Goal: Transaction & Acquisition: Book appointment/travel/reservation

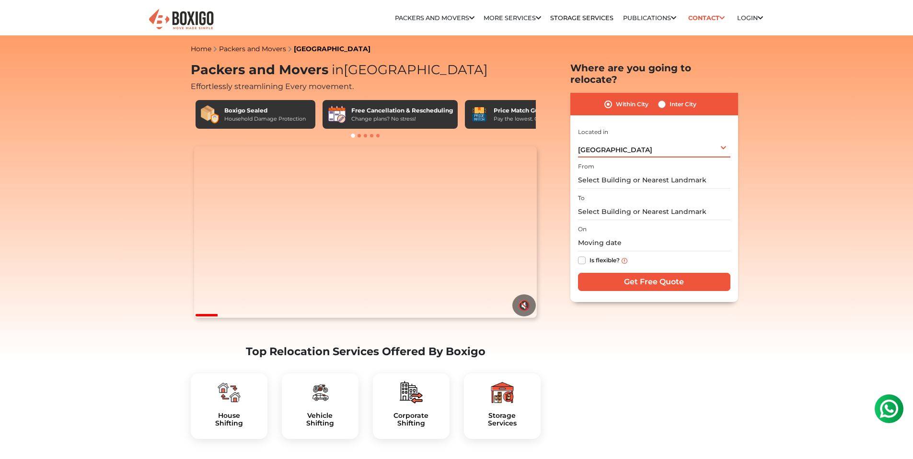
click at [654, 141] on div "[GEOGRAPHIC_DATA] Select City [GEOGRAPHIC_DATA] [GEOGRAPHIC_DATA] [GEOGRAPHIC_D…" at bounding box center [654, 147] width 152 height 20
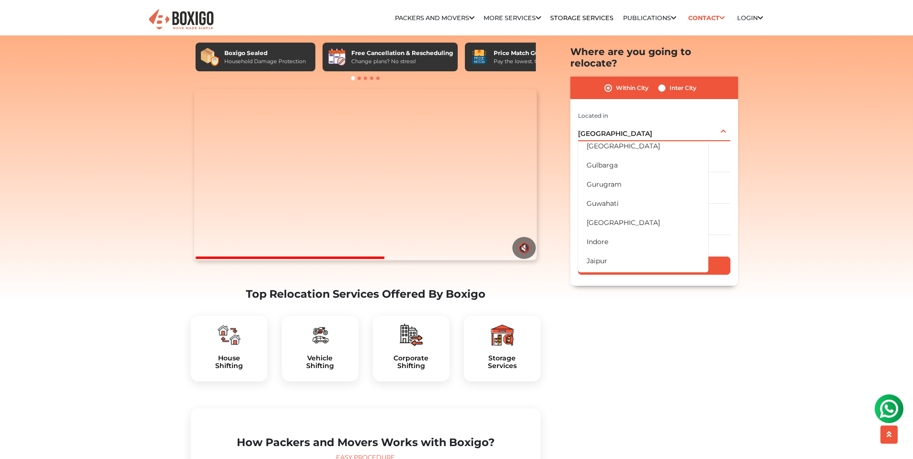
scroll to position [157, 0]
click at [622, 215] on li "[GEOGRAPHIC_DATA]" at bounding box center [643, 224] width 130 height 19
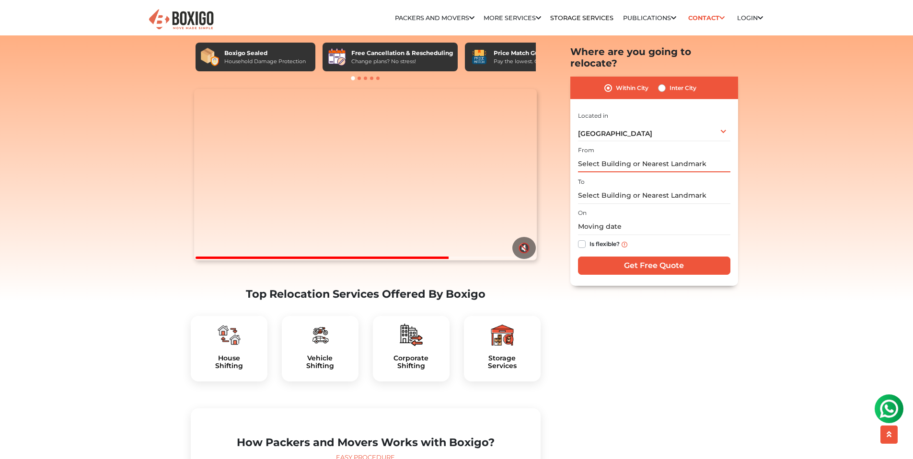
click at [646, 156] on input "text" at bounding box center [654, 164] width 152 height 17
click at [628, 187] on input "text" at bounding box center [654, 195] width 152 height 17
click at [669, 82] on label "Inter City" at bounding box center [682, 87] width 27 height 11
click at [659, 82] on input "Inter City" at bounding box center [662, 87] width 8 height 10
radio input "true"
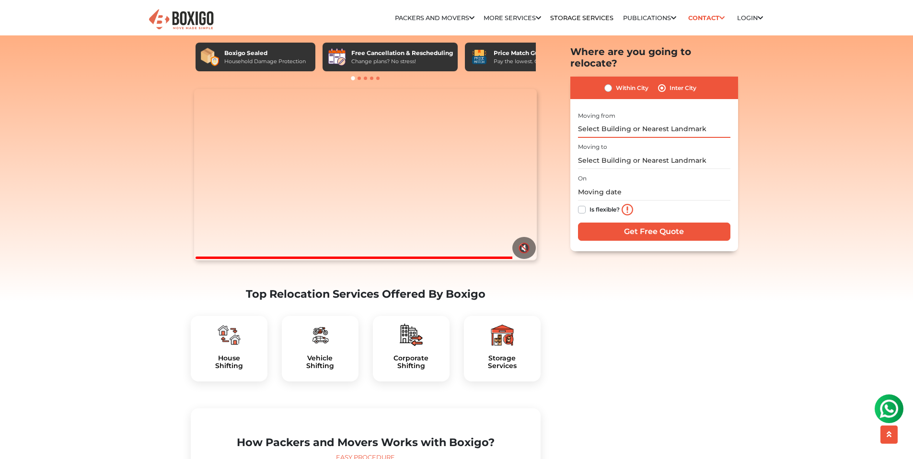
click at [605, 121] on input "text" at bounding box center [654, 129] width 152 height 17
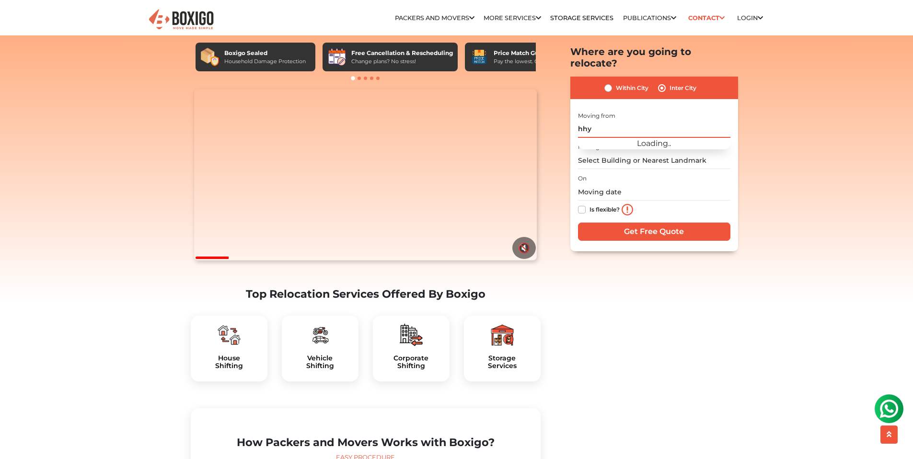
click at [641, 121] on input "hhy" at bounding box center [654, 129] width 152 height 17
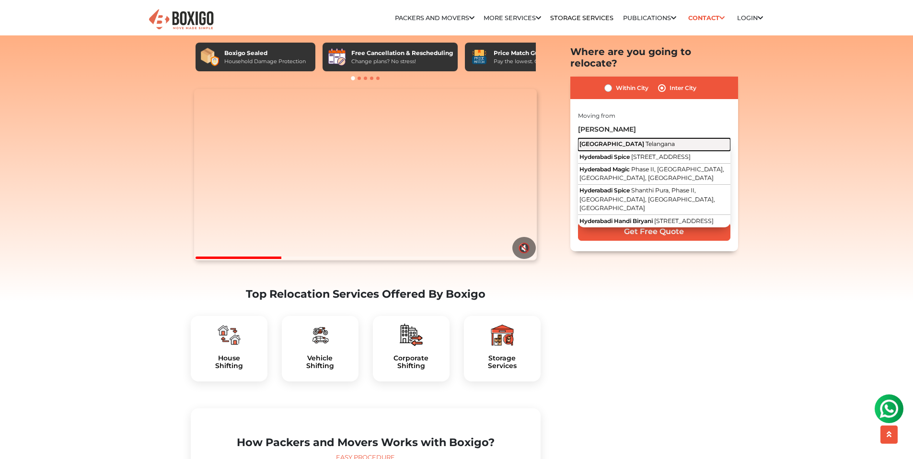
click at [645, 140] on span "Telangana" at bounding box center [659, 143] width 29 height 7
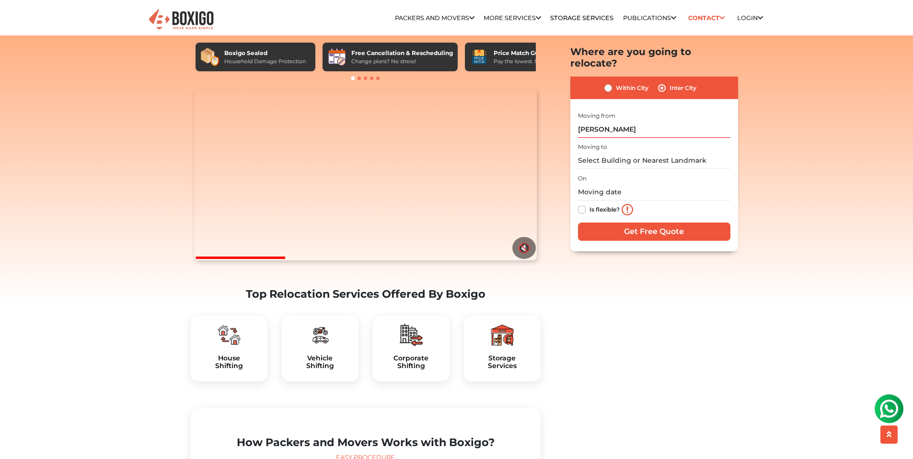
type input "[GEOGRAPHIC_DATA], [GEOGRAPHIC_DATA]"
click at [586, 172] on div "On Is flexible?" at bounding box center [654, 195] width 152 height 47
click at [600, 153] on input "text" at bounding box center [654, 161] width 152 height 17
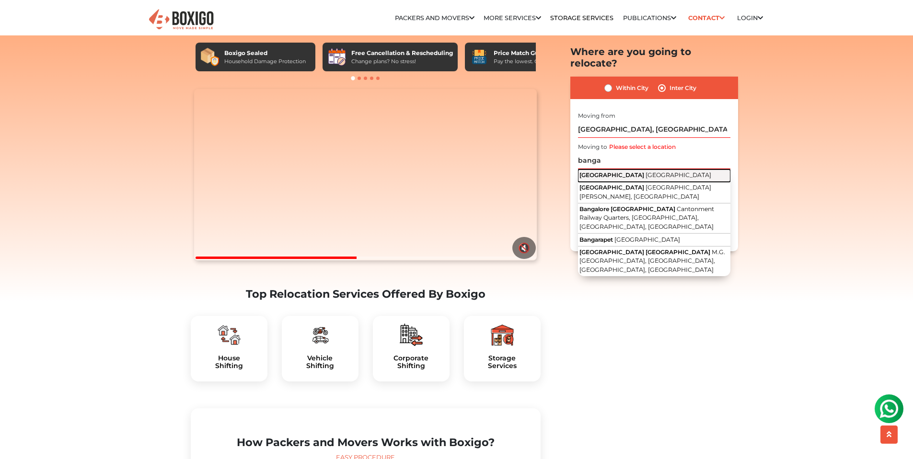
click at [607, 172] on span "[GEOGRAPHIC_DATA]" at bounding box center [611, 175] width 65 height 7
type input "[GEOGRAPHIC_DATA], [GEOGRAPHIC_DATA]"
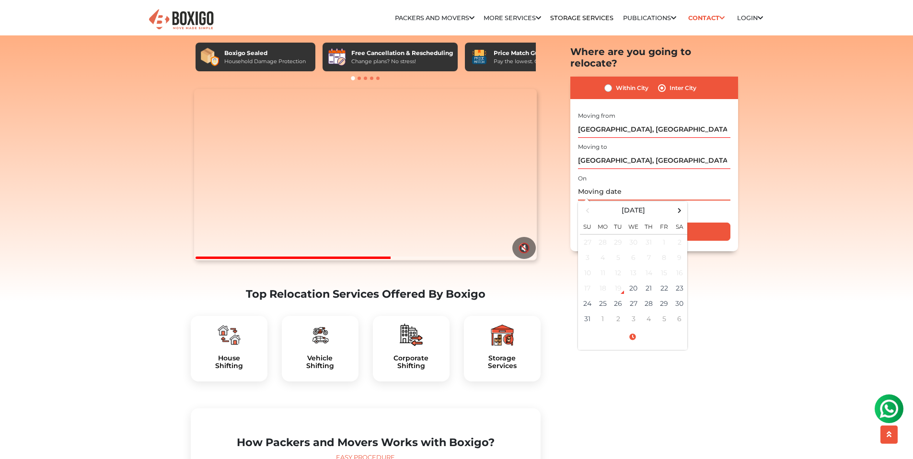
click at [618, 184] on input "text" at bounding box center [654, 192] width 152 height 17
click at [649, 296] on td "28" at bounding box center [648, 303] width 15 height 15
type input "[DATE] 12:00 AM"
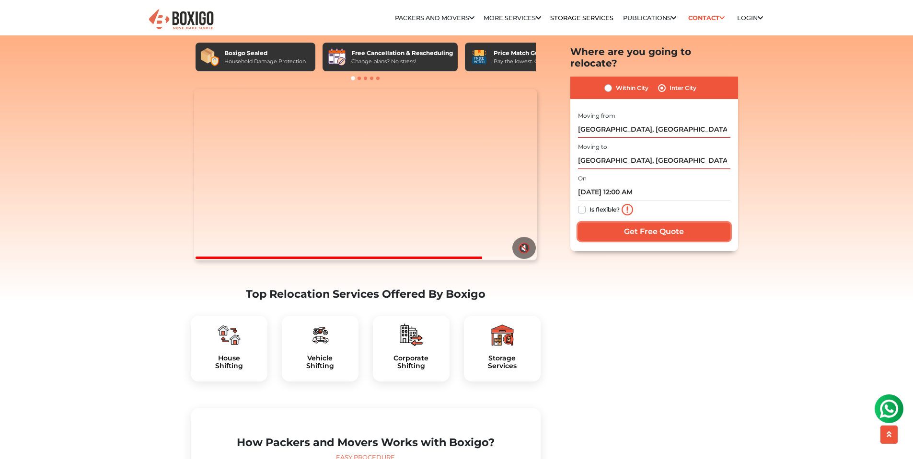
click at [618, 223] on input "Get Free Quote" at bounding box center [654, 232] width 152 height 18
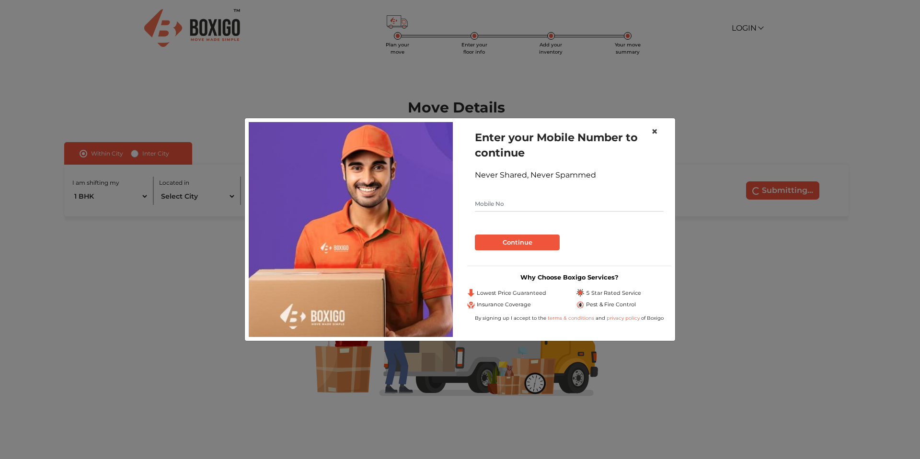
click at [657, 129] on span "×" at bounding box center [654, 132] width 7 height 14
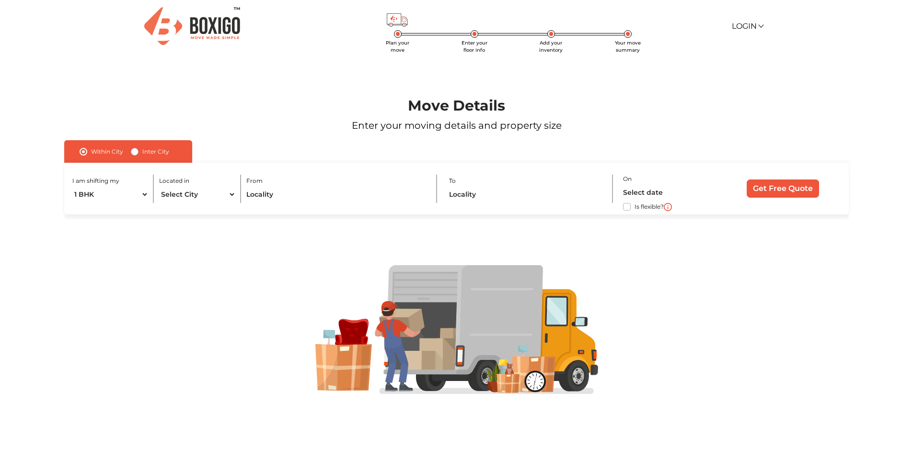
scroll to position [3, 0]
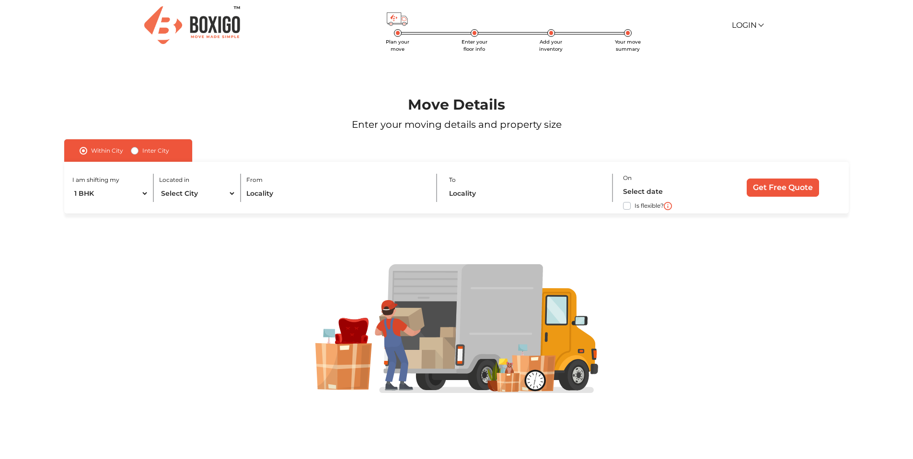
drag, startPoint x: 556, startPoint y: 38, endPoint x: 545, endPoint y: 40, distance: 11.7
click at [550, 38] on div "Plan your move Enter your floor info Add your inventory Your move summary Login…" at bounding box center [456, 25] width 627 height 57
click at [229, 121] on p "Enter your moving details and property size" at bounding box center [456, 124] width 840 height 14
click at [72, 185] on select "1 BHK 2 BHK 3 BHK 3 + BHK FEW ITEMS" at bounding box center [110, 193] width 77 height 17
select select "[GEOGRAPHIC_DATA]"
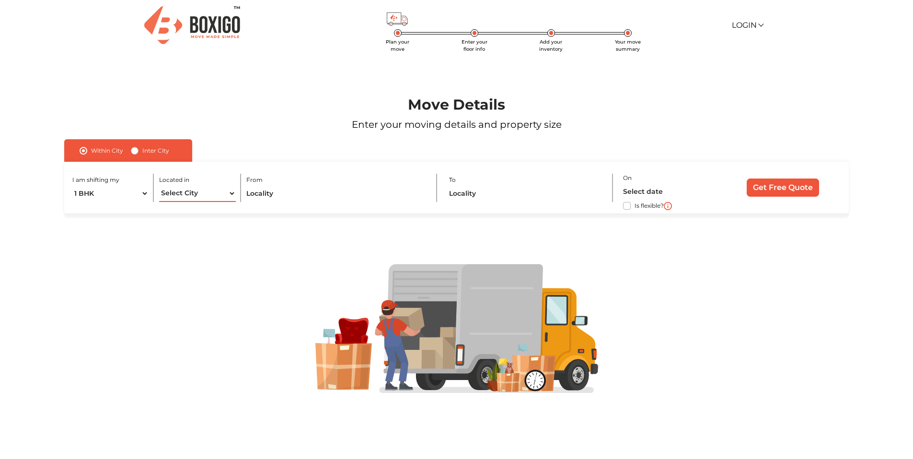
click at [159, 185] on select "Select City [GEOGRAPHIC_DATA] [GEOGRAPHIC_DATA] [GEOGRAPHIC_DATA] [GEOGRAPHIC_D…" at bounding box center [197, 193] width 77 height 17
click at [325, 202] on input "text" at bounding box center [336, 193] width 180 height 17
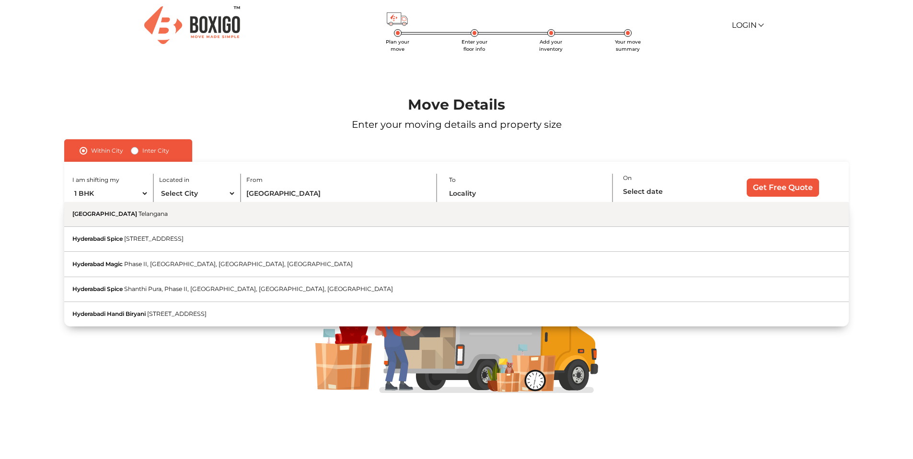
click at [240, 213] on button "Hyderabad [GEOGRAPHIC_DATA]" at bounding box center [456, 214] width 784 height 25
type input "[GEOGRAPHIC_DATA], [GEOGRAPHIC_DATA]"
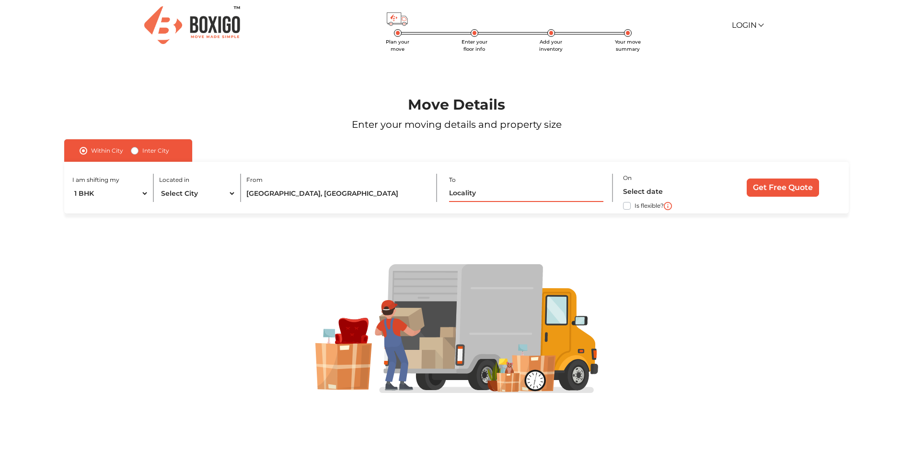
click at [515, 199] on input "text" at bounding box center [526, 193] width 154 height 17
type input "n"
type input "be"
click at [137, 147] on div "Inter City" at bounding box center [150, 150] width 38 height 11
click at [142, 151] on label "Inter City" at bounding box center [155, 150] width 27 height 11
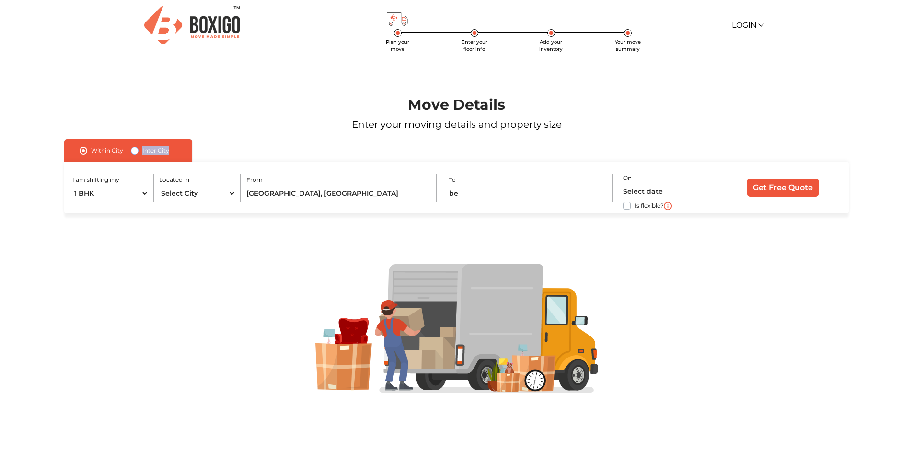
click at [135, 151] on input "Inter City" at bounding box center [135, 150] width 8 height 10
radio input "true"
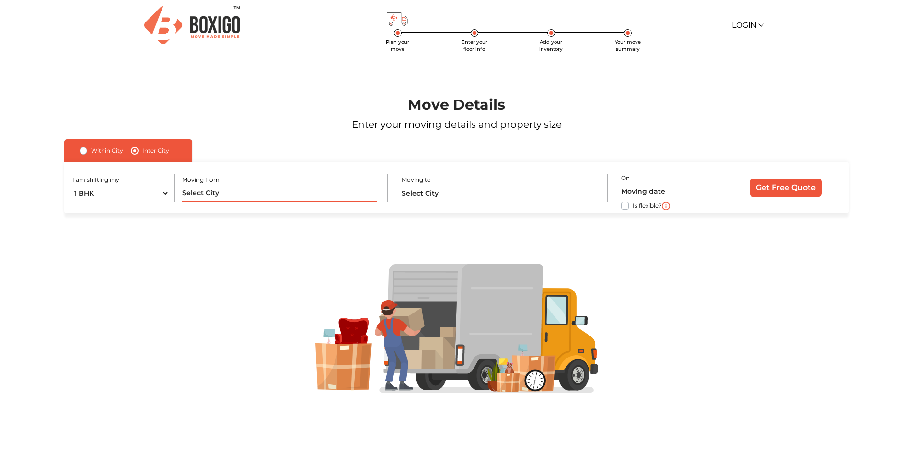
click at [226, 198] on input "text" at bounding box center [279, 193] width 195 height 17
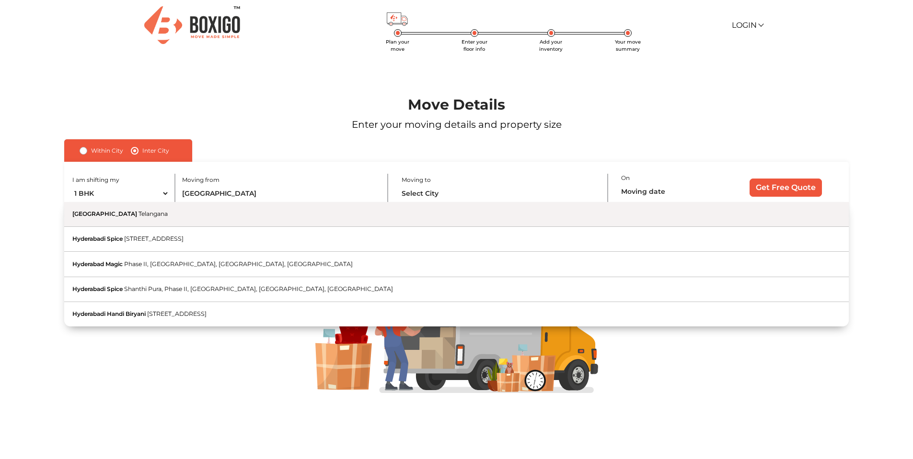
click at [196, 223] on button "Hyderabad [GEOGRAPHIC_DATA]" at bounding box center [456, 214] width 784 height 25
type input "[GEOGRAPHIC_DATA], [GEOGRAPHIC_DATA]"
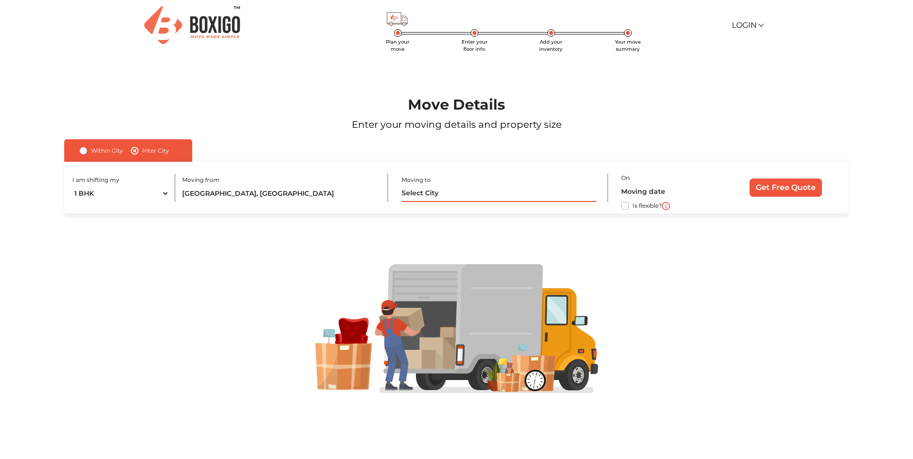
click at [459, 186] on input "text" at bounding box center [498, 193] width 195 height 17
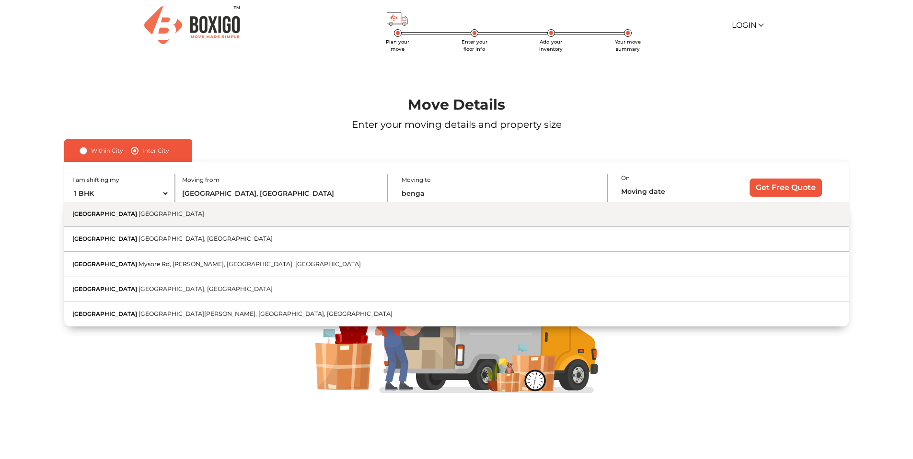
click at [165, 216] on button "Bengaluru Karnataka" at bounding box center [456, 214] width 784 height 25
type input "[GEOGRAPHIC_DATA], [GEOGRAPHIC_DATA]"
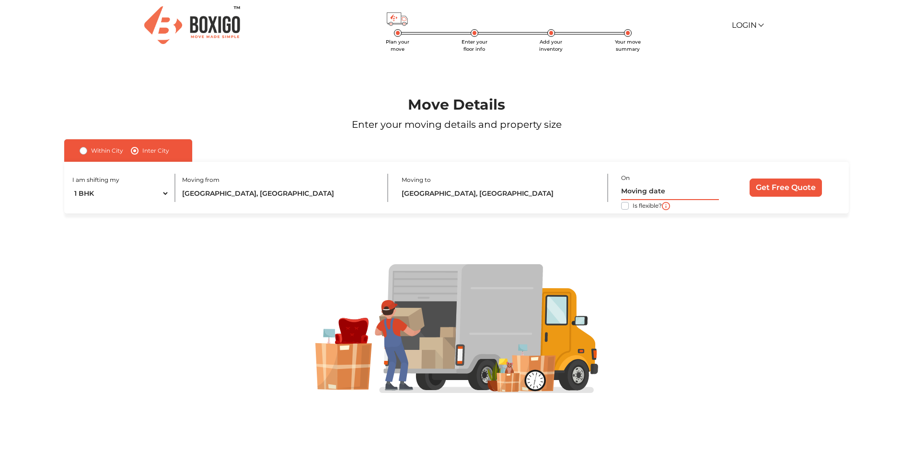
click at [631, 190] on input "text" at bounding box center [670, 191] width 98 height 17
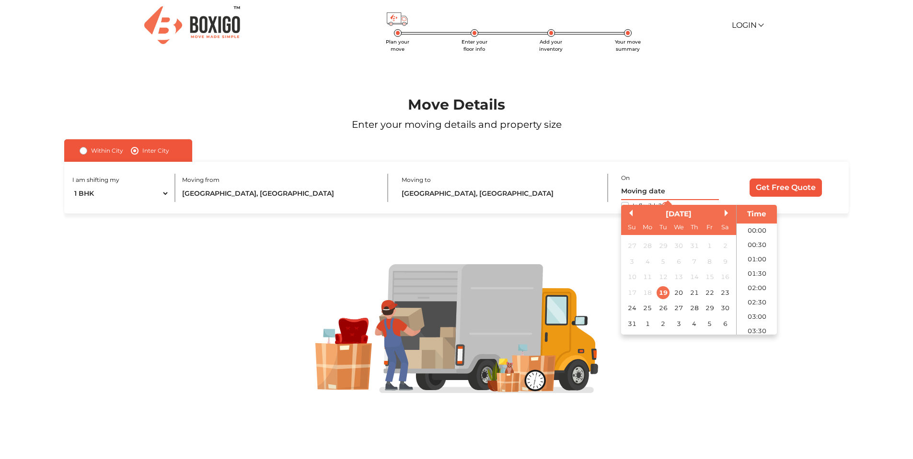
scroll to position [412, 0]
click at [699, 307] on div "28" at bounding box center [693, 308] width 13 height 13
type input "28/08/2025 12:00 AM"
click at [775, 193] on input "Get Free Quote" at bounding box center [785, 188] width 72 height 18
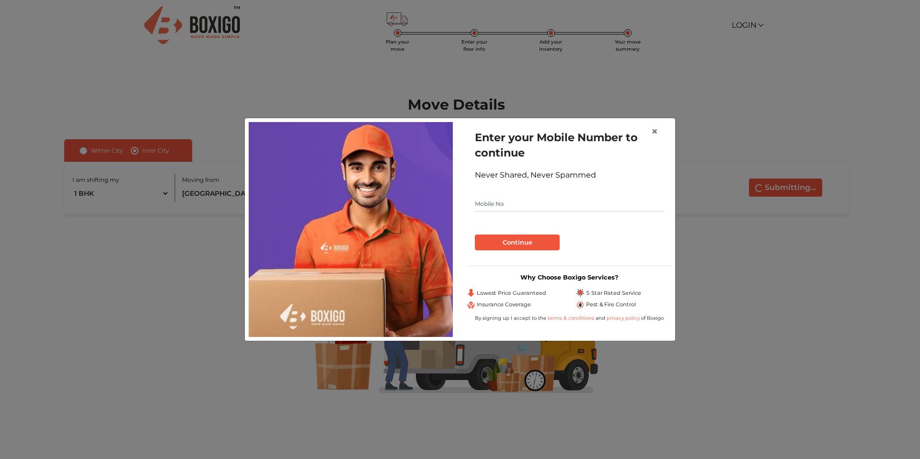
click at [578, 206] on input "text" at bounding box center [569, 203] width 189 height 15
click at [649, 132] on button "×" at bounding box center [654, 131] width 22 height 27
